Goal: Task Accomplishment & Management: Complete application form

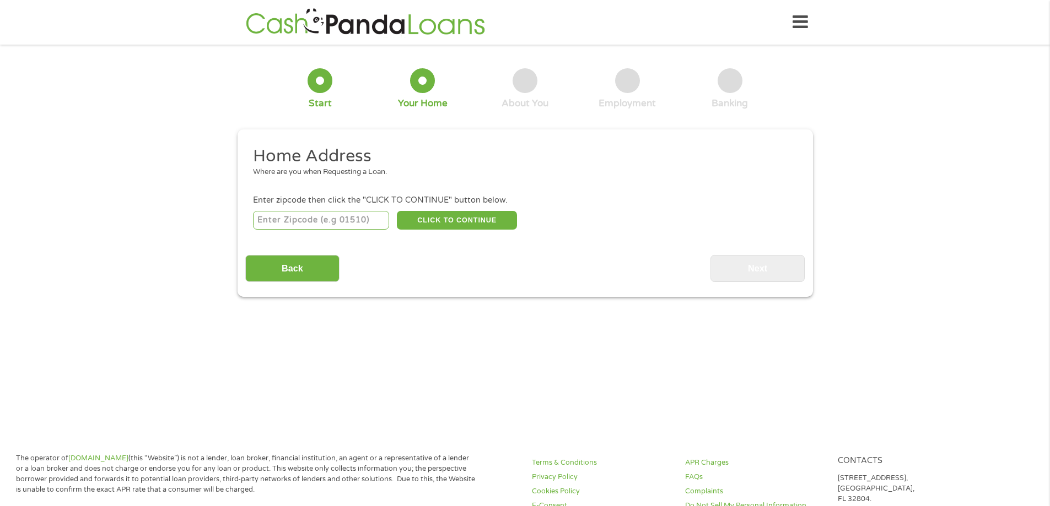
click at [331, 223] on input "number" at bounding box center [321, 220] width 136 height 19
type input "04270"
select select "[US_STATE]"
click at [453, 223] on button "CLICK TO CONTINUE" at bounding box center [457, 220] width 120 height 19
type input "04270"
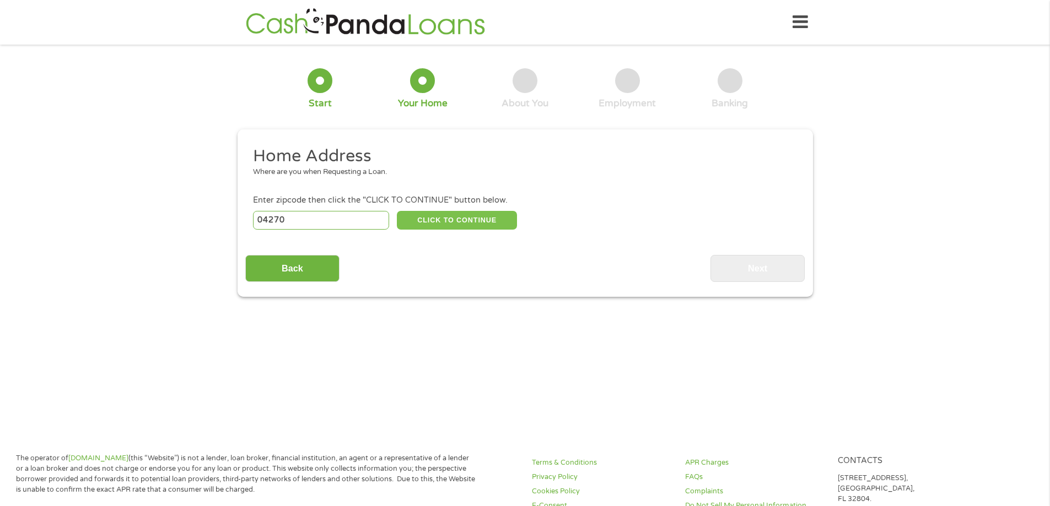
type input "[GEOGRAPHIC_DATA]"
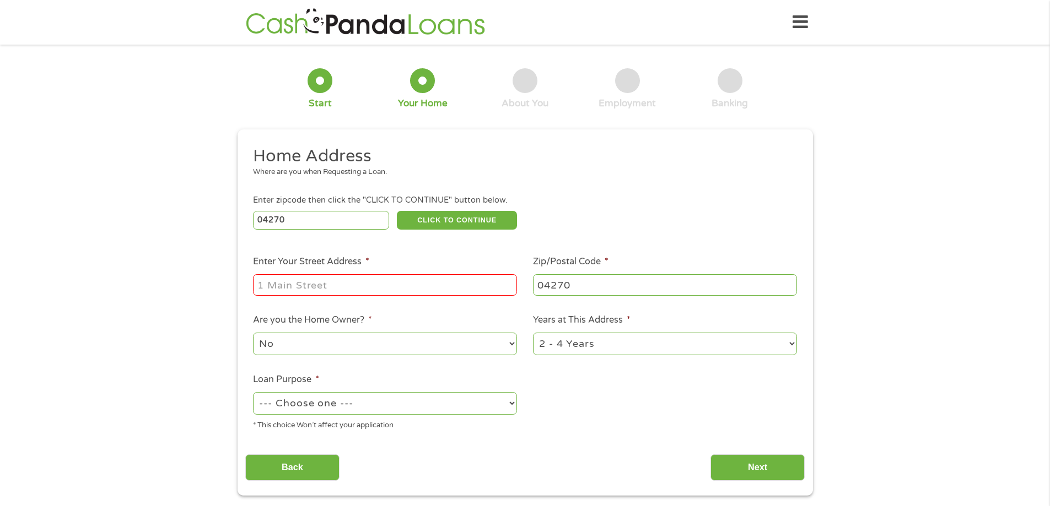
click at [349, 284] on input "Enter Your Street Address *" at bounding box center [385, 284] width 264 height 21
type input "[STREET_ADDRESS]"
click at [793, 345] on select "1 Year or less 1 - 2 Years 2 - 4 Years Over 4 Years" at bounding box center [665, 344] width 264 height 23
select select "60months"
click at [533, 333] on select "1 Year or less 1 - 2 Years 2 - 4 Years Over 4 Years" at bounding box center [665, 344] width 264 height 23
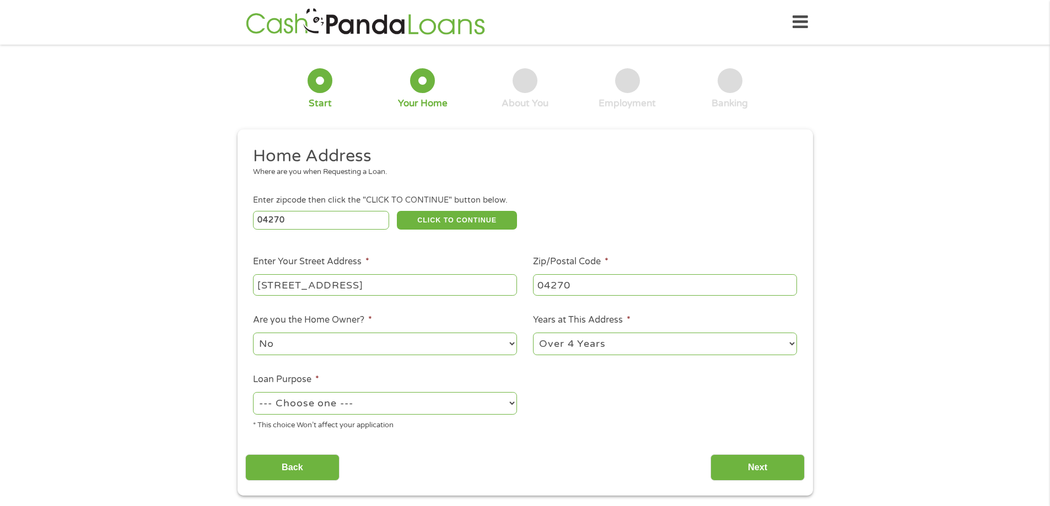
click at [474, 402] on select "--- Choose one --- Pay Bills Debt Consolidation Home Improvement Major Purchase…" at bounding box center [385, 403] width 264 height 23
click at [253, 392] on select "--- Choose one --- Pay Bills Debt Consolidation Home Improvement Major Purchase…" at bounding box center [385, 403] width 264 height 23
click at [495, 404] on select "--- Choose one --- Pay Bills Debt Consolidation Home Improvement Major Purchase…" at bounding box center [385, 403] width 264 height 23
select select "paybills"
click at [253, 392] on select "--- Choose one --- Pay Bills Debt Consolidation Home Improvement Major Purchase…" at bounding box center [385, 403] width 264 height 23
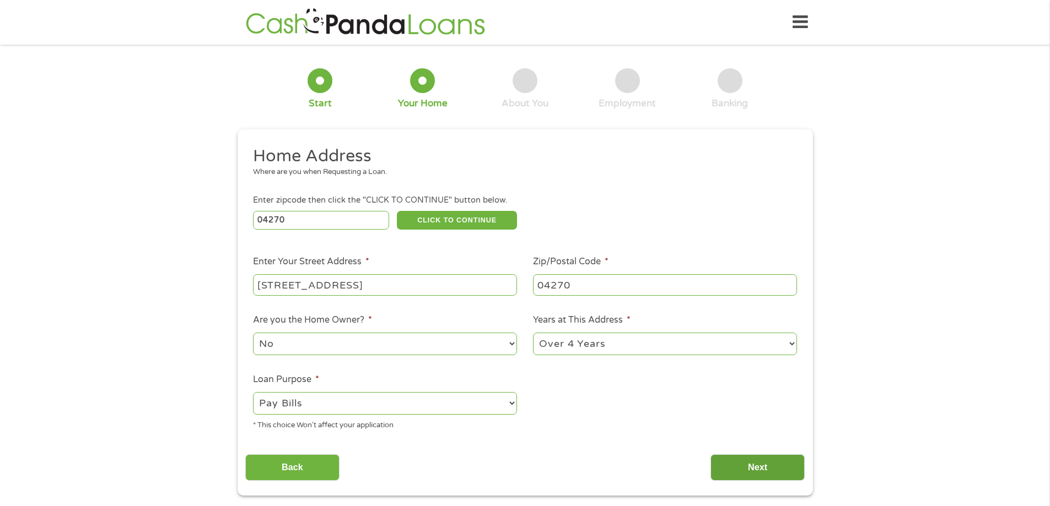
click at [786, 472] on input "Next" at bounding box center [757, 468] width 94 height 27
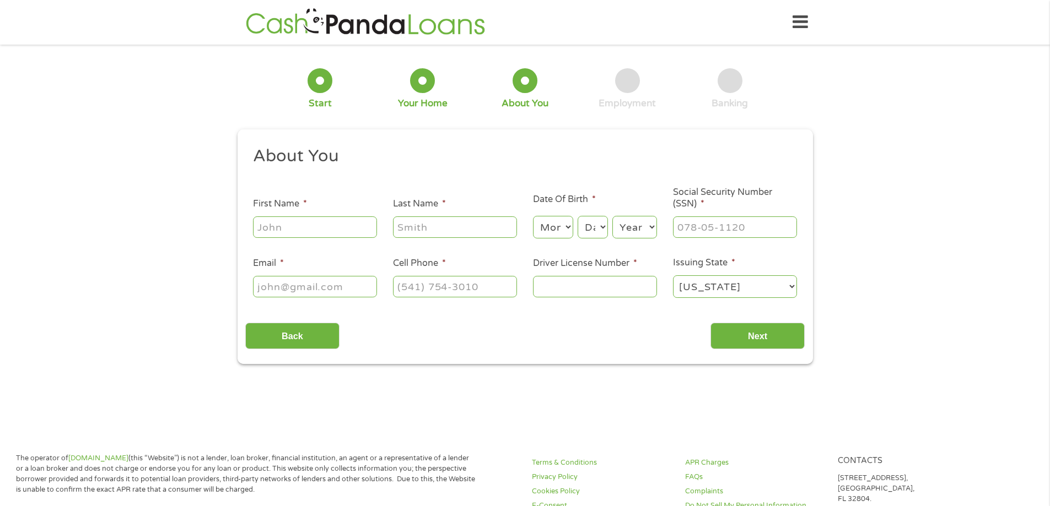
scroll to position [4, 4]
click at [321, 239] on div at bounding box center [315, 227] width 124 height 25
click at [318, 234] on input "First Name *" at bounding box center [315, 227] width 124 height 21
type input "[PERSON_NAME]"
type input "Page"
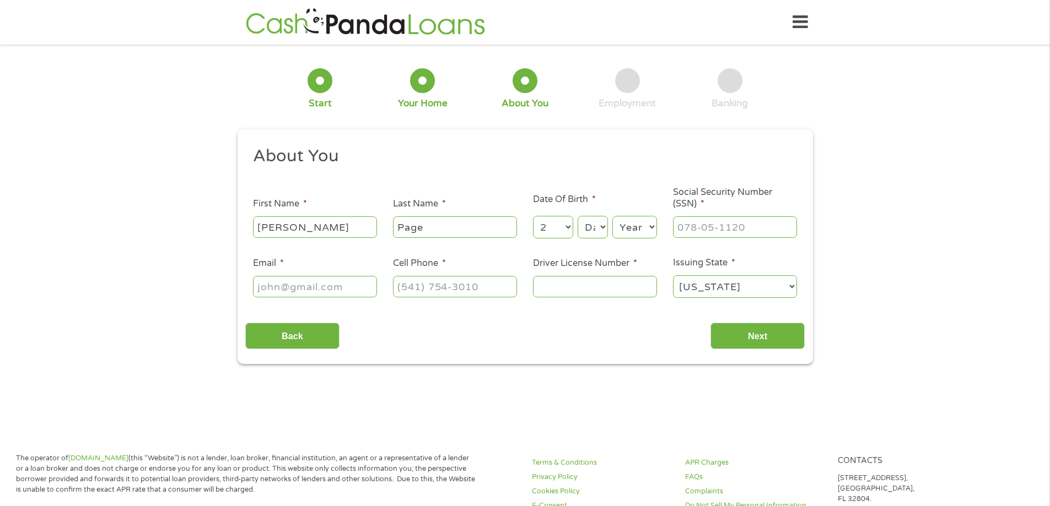
select select "3"
select select "9"
select select "1975"
type input "004-84-6150"
type input "[EMAIL_ADDRESS][DOMAIN_NAME]"
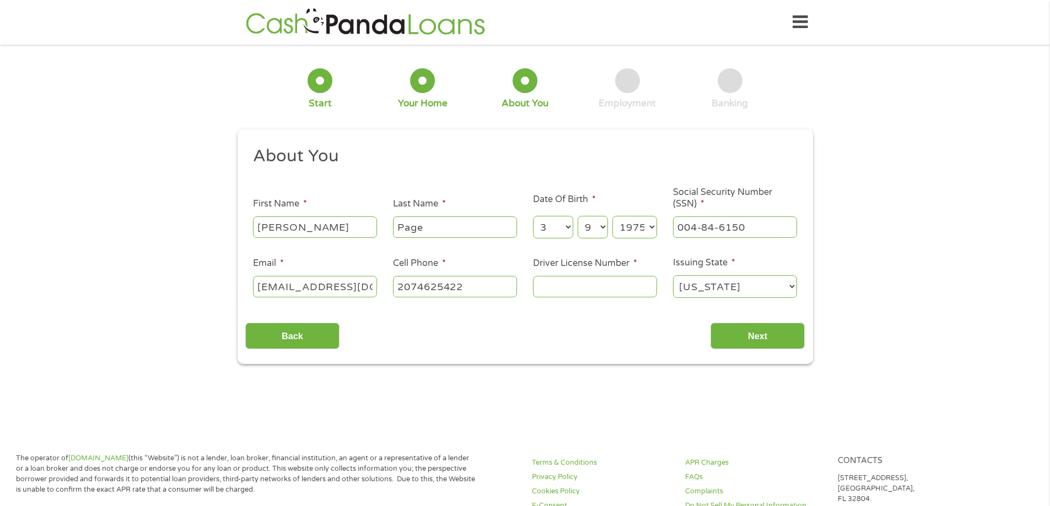
type input "[PHONE_NUMBER]"
click at [558, 284] on input "Driver License Number *" at bounding box center [595, 286] width 124 height 21
type input "2503215"
click at [780, 333] on input "Next" at bounding box center [757, 336] width 94 height 27
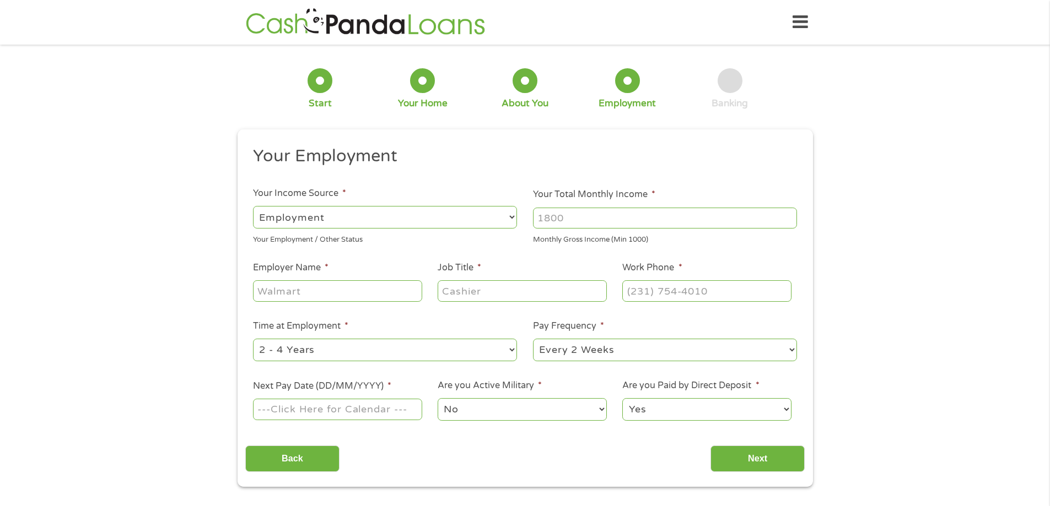
click at [554, 215] on input "Your Total Monthly Income *" at bounding box center [665, 218] width 264 height 21
type input "3900"
type input "Speedway Inc"
type input "Administration"
type input "[PHONE_NUMBER]"
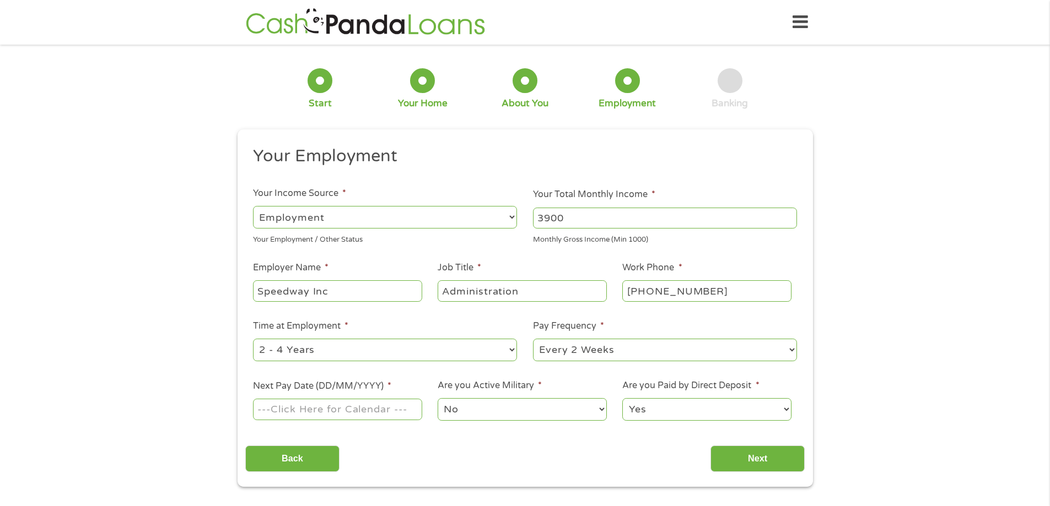
click at [508, 347] on select "--- Choose one --- 1 Year or less 1 - 2 Years 2 - 4 Years Over 4 Years" at bounding box center [385, 350] width 264 height 23
select select "60months"
click at [253, 339] on select "--- Choose one --- 1 Year or less 1 - 2 Years 2 - 4 Years Over 4 Years" at bounding box center [385, 350] width 264 height 23
click at [399, 412] on input "Next Pay Date (DD/MM/YYYY) *" at bounding box center [337, 409] width 169 height 21
type input "[DATE]"
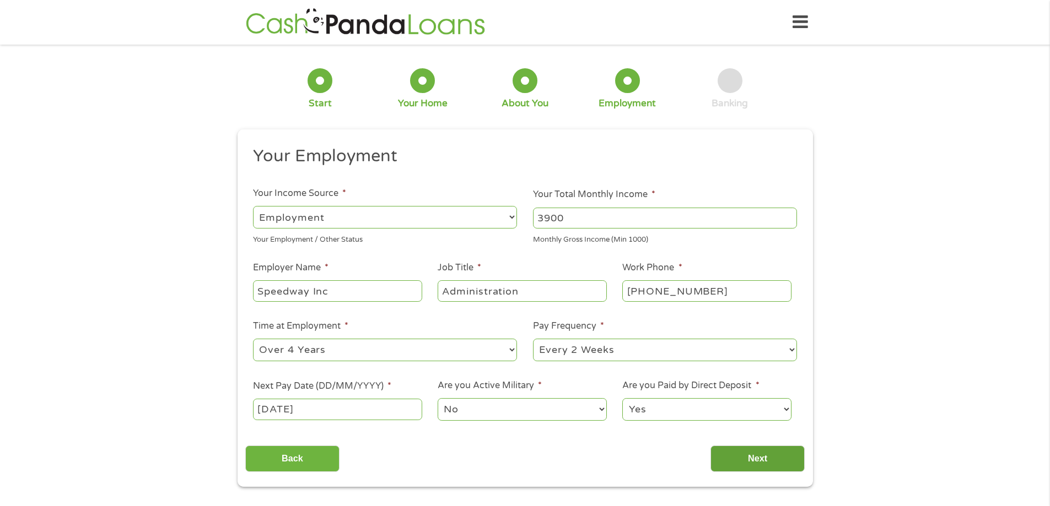
click at [765, 455] on input "Next" at bounding box center [757, 459] width 94 height 27
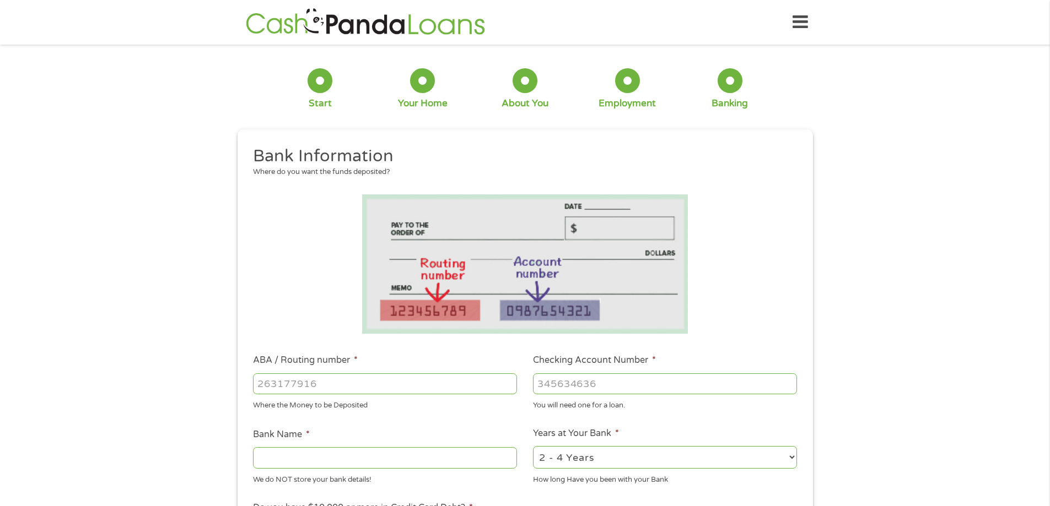
click at [353, 383] on input "ABA / Routing number *" at bounding box center [385, 384] width 264 height 21
type input "211274515"
type input "NORWAY SAVINGS BANK"
type input "8010325736"
click at [792, 455] on select "2 - 4 Years 6 - 12 Months 1 - 2 Years Over 4 Years" at bounding box center [665, 457] width 264 height 23
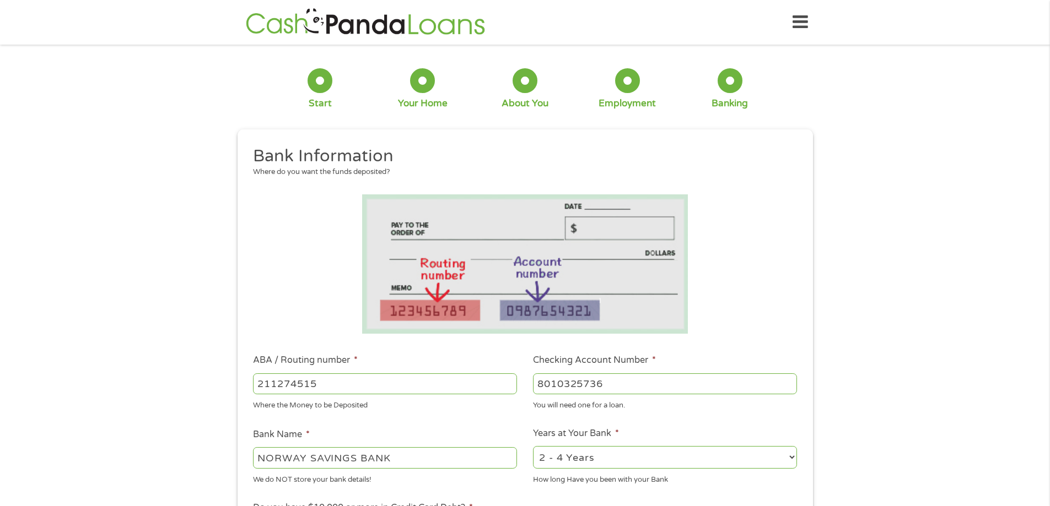
select select "60months"
click at [533, 446] on select "2 - 4 Years 6 - 12 Months 1 - 2 Years Over 4 Years" at bounding box center [665, 457] width 264 height 23
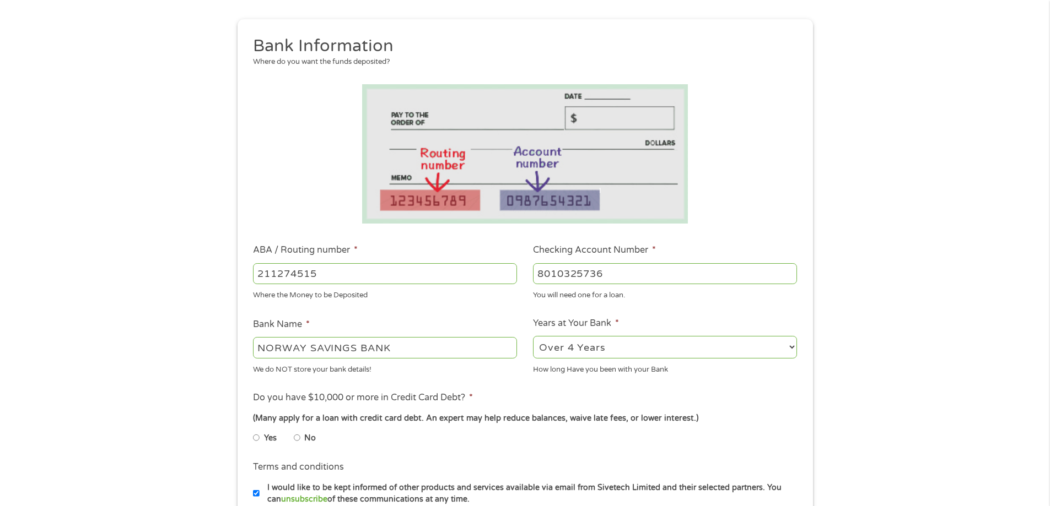
scroll to position [165, 0]
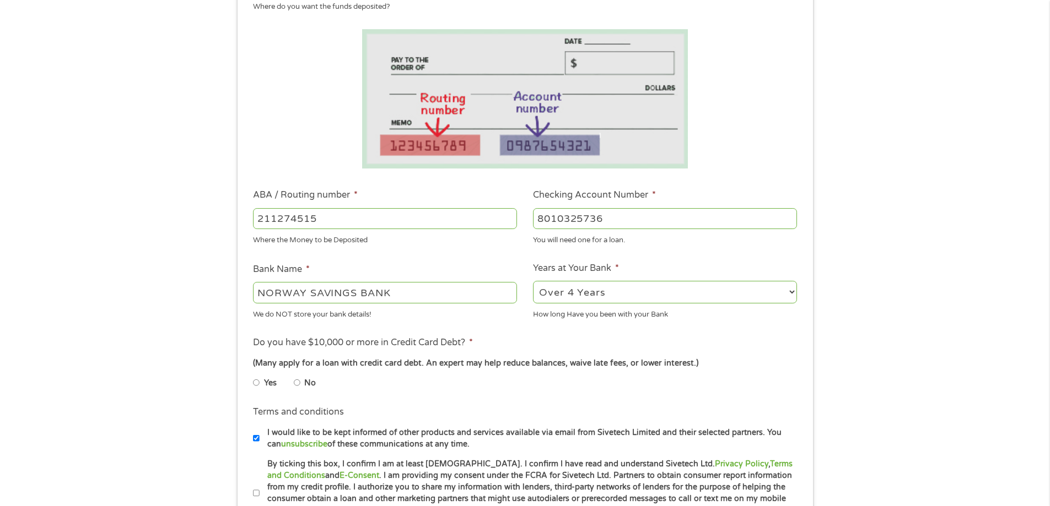
click at [297, 383] on input "No" at bounding box center [297, 383] width 7 height 18
radio input "true"
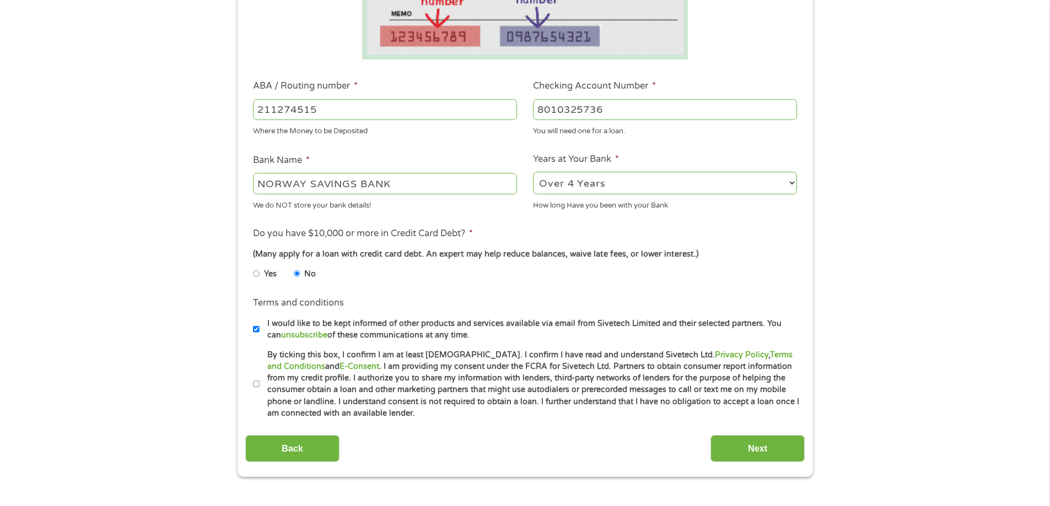
scroll to position [275, 0]
click at [256, 325] on input "I would like to be kept informed of other products and services available via e…" at bounding box center [256, 329] width 7 height 18
checkbox input "false"
click at [257, 380] on input "By ticking this box, I confirm I am at least [DEMOGRAPHIC_DATA]. I confirm I ha…" at bounding box center [256, 384] width 7 height 18
checkbox input "true"
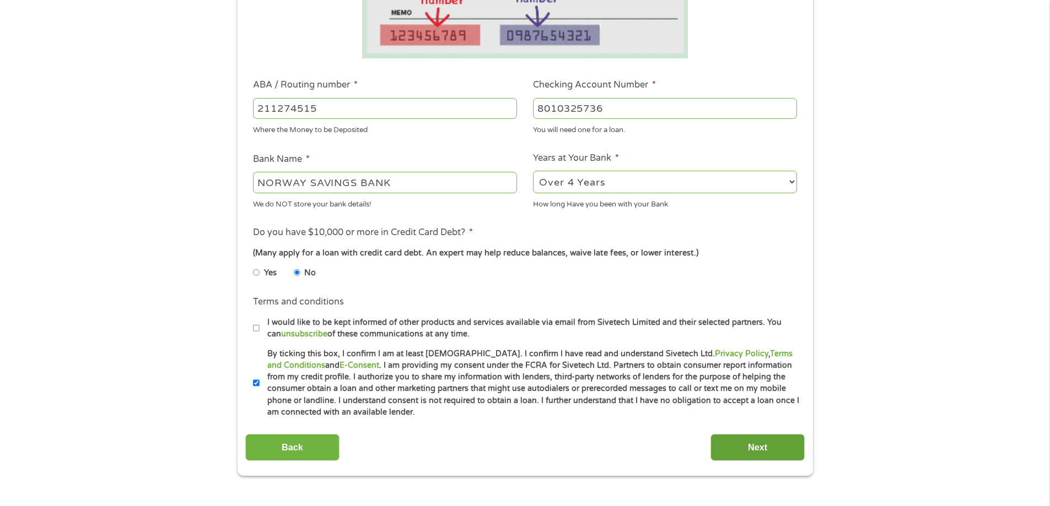
click at [740, 445] on input "Next" at bounding box center [757, 447] width 94 height 27
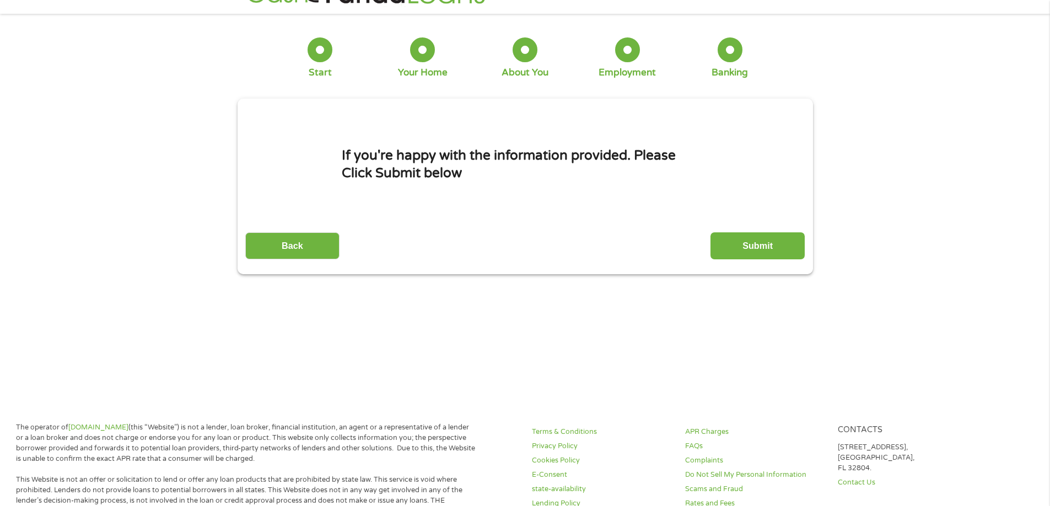
scroll to position [0, 0]
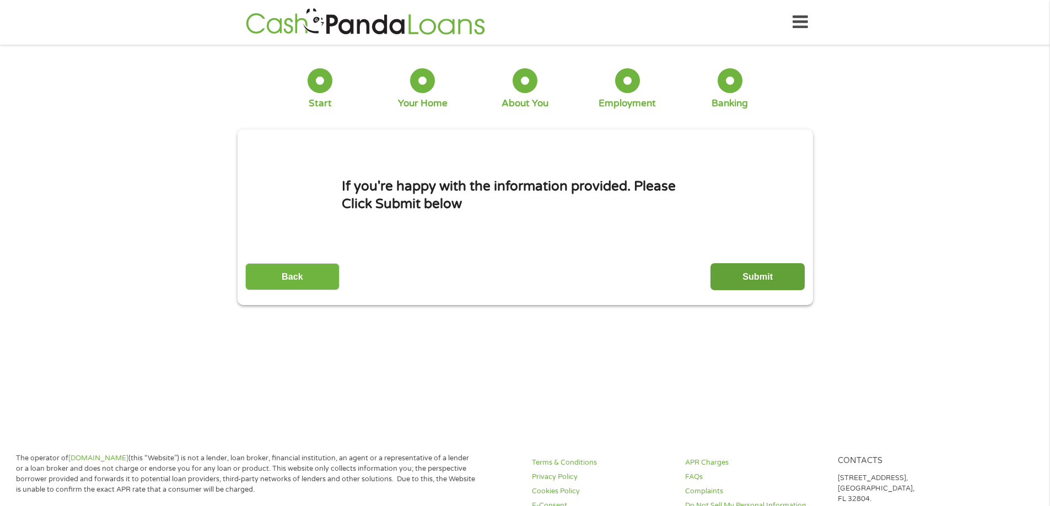
click at [762, 277] on input "Submit" at bounding box center [757, 276] width 94 height 27
